Goal: Task Accomplishment & Management: Contribute content

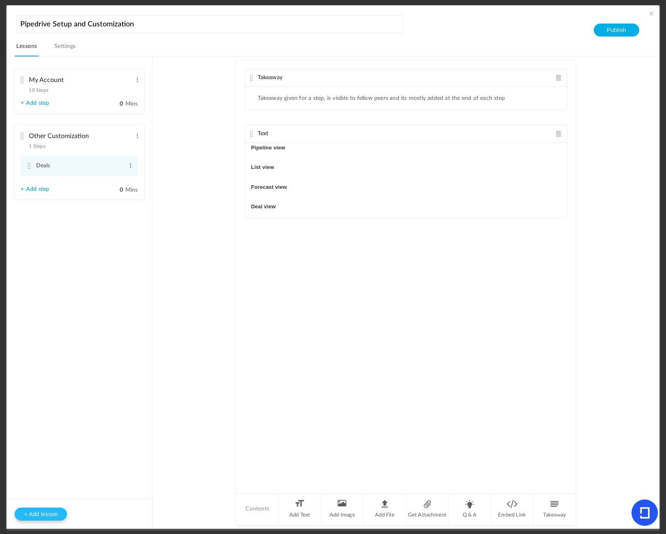
click at [44, 515] on button "+ Add lesson" at bounding box center [41, 514] width 52 height 13
type input "Lesson 3"
type input "0"
type input "Step 1"
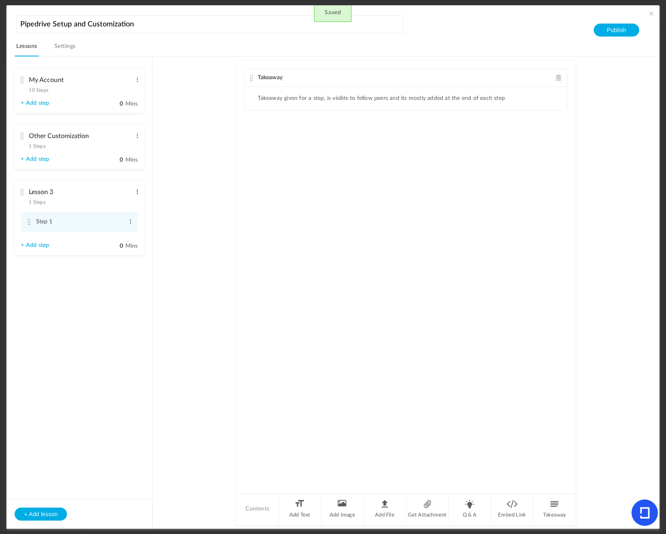
click at [135, 190] on span at bounding box center [137, 192] width 6 height 8
click at [121, 201] on link "Edit" at bounding box center [124, 205] width 32 height 10
click at [106, 198] on input "Lesson 3" at bounding box center [80, 192] width 103 height 17
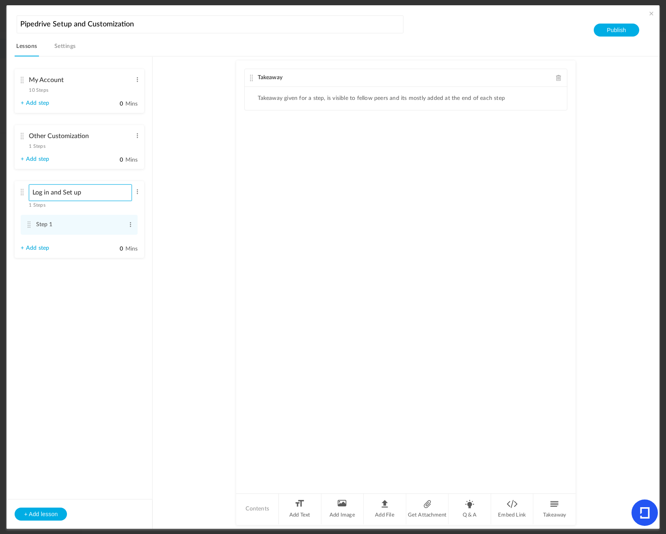
type input "Log in and Set up"
click at [100, 276] on ul "My Account 10 Steps Edit Delete Personal preferences Edit Delete 0" at bounding box center [79, 169] width 146 height 225
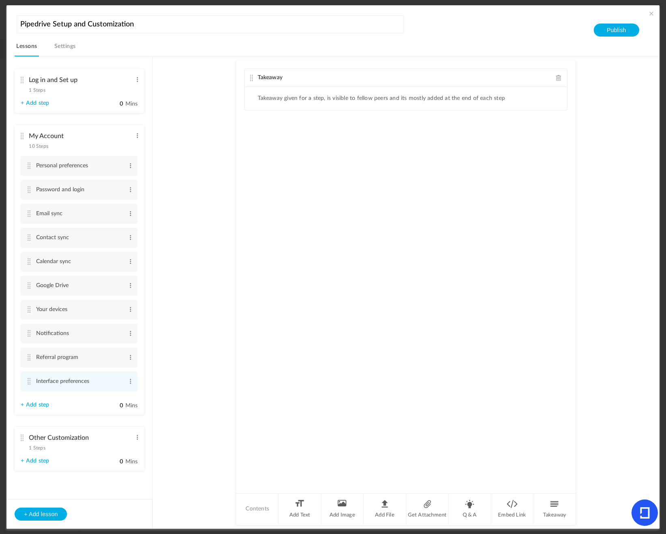
click at [75, 105] on li "Log in and Set up 1 Steps Edit Delete Step 1 Edit Delete 0" at bounding box center [80, 91] width 130 height 44
click at [127, 166] on li "Personal preferences Edit Delete" at bounding box center [79, 166] width 117 height 20
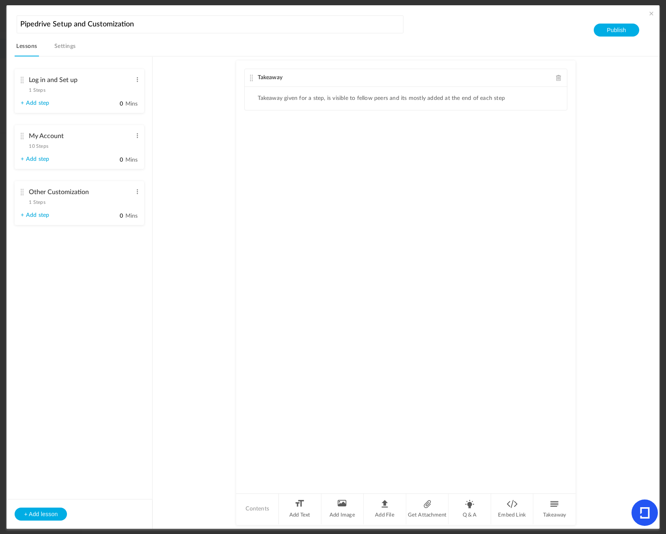
click at [80, 150] on li "My Account 10 Steps Edit Delete Personal preferences Edit Delete Edit Delete 0" at bounding box center [80, 147] width 130 height 44
click at [21, 132] on div "My Account 10 Steps Edit Delete" at bounding box center [76, 139] width 111 height 22
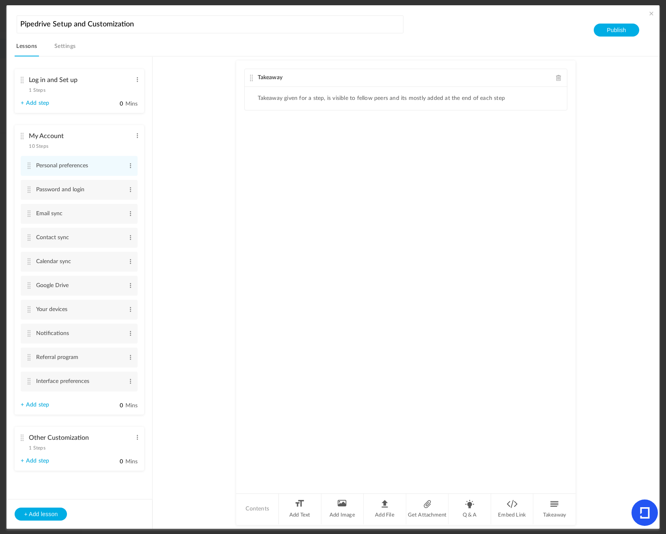
click at [64, 44] on link "Settings" at bounding box center [65, 48] width 25 height 15
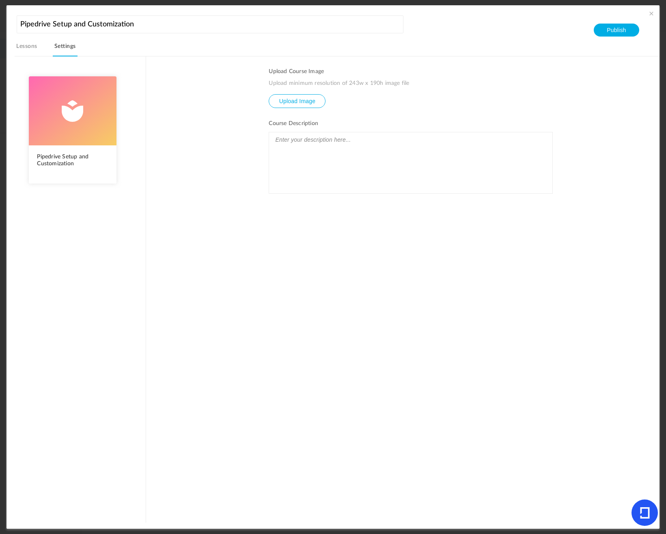
click at [301, 104] on input "file" at bounding box center [297, 107] width 56 height 25
click at [296, 97] on input "file" at bounding box center [297, 107] width 56 height 25
type input "C:\fakepath\AdaptiveU - Pipedrive Setup.png"
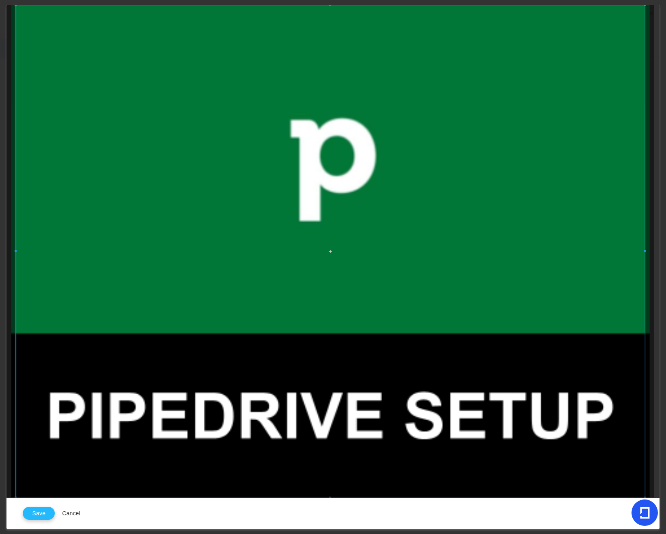
click at [33, 512] on button "Save" at bounding box center [39, 513] width 32 height 13
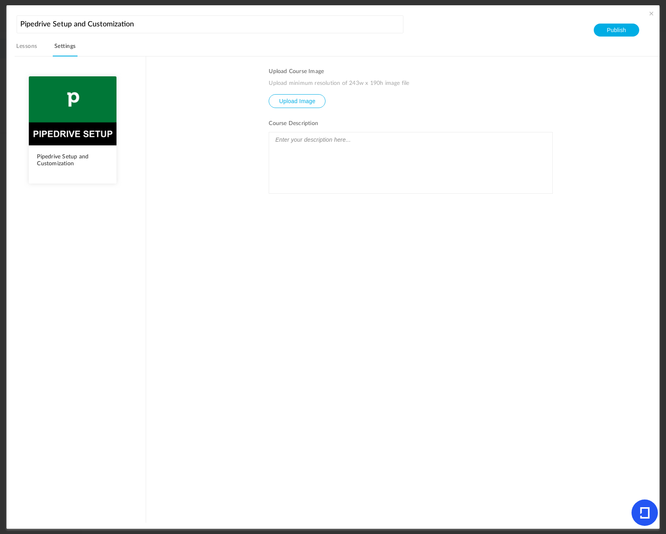
click at [24, 45] on link "Lessons" at bounding box center [27, 48] width 24 height 15
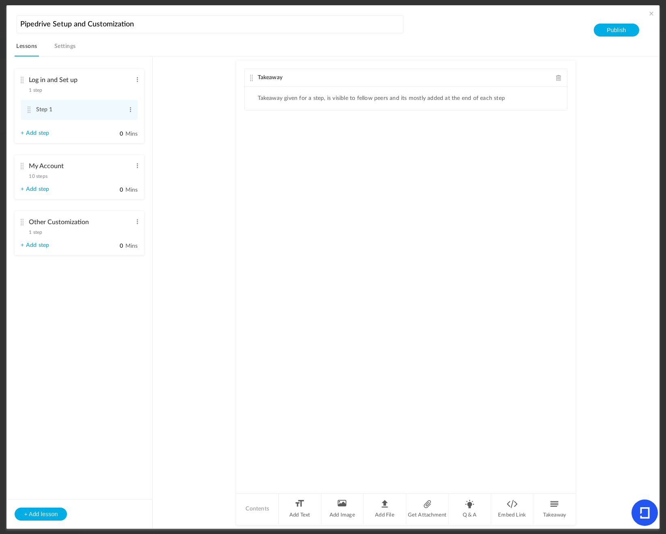
click at [68, 174] on div "My Account 10 steps Edit Delete" at bounding box center [76, 169] width 111 height 22
